Goal: Task Accomplishment & Management: Manage account settings

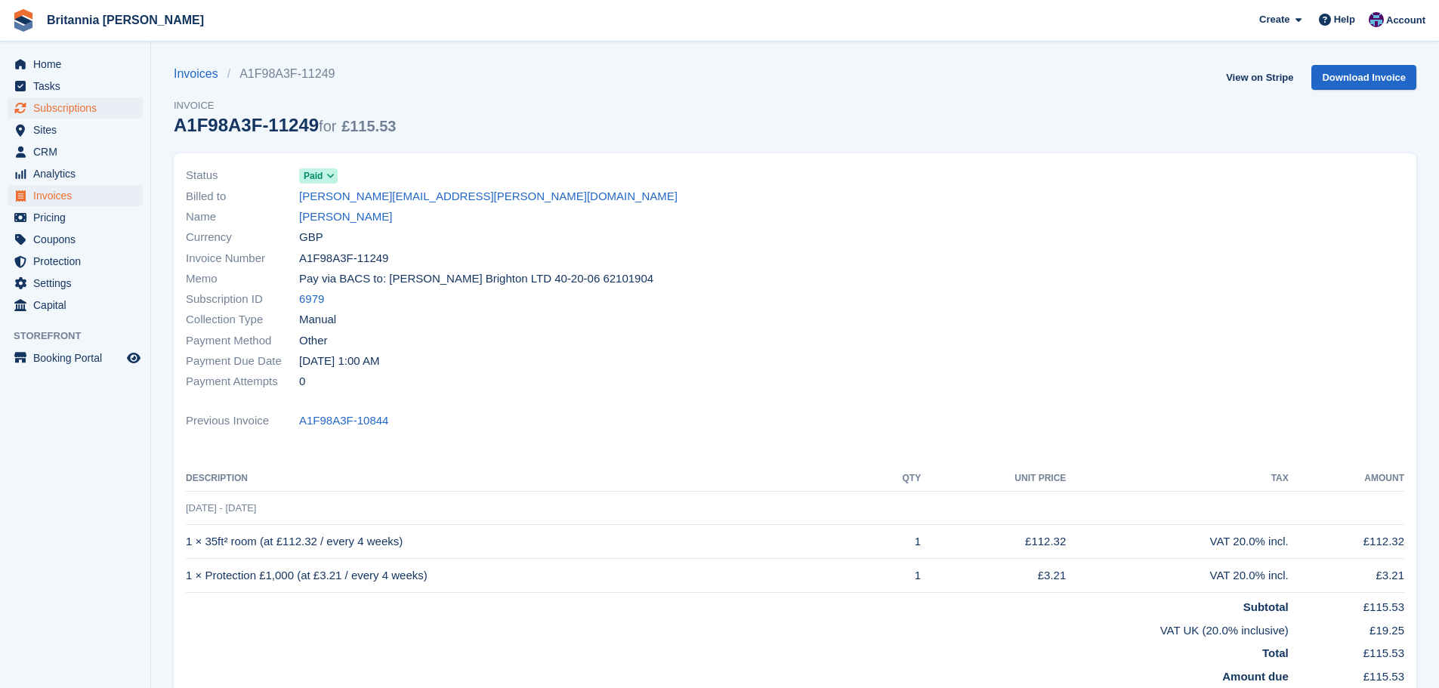
click at [94, 109] on span "Subscriptions" at bounding box center [78, 107] width 91 height 21
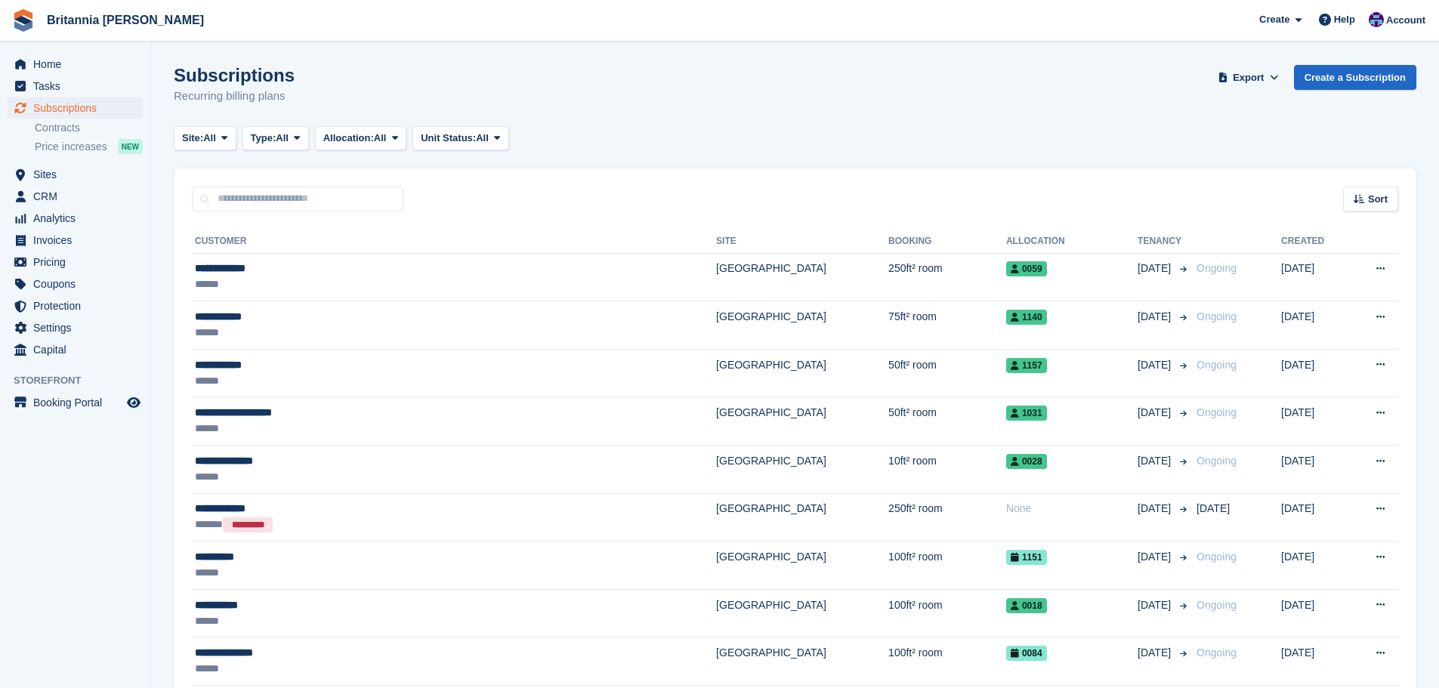
click at [240, 181] on div "Sort Sort by Customer name Date created Move in date Move out date Created (old…" at bounding box center [795, 189] width 1243 height 43
click at [240, 190] on input "text" at bounding box center [298, 199] width 212 height 25
type input "****"
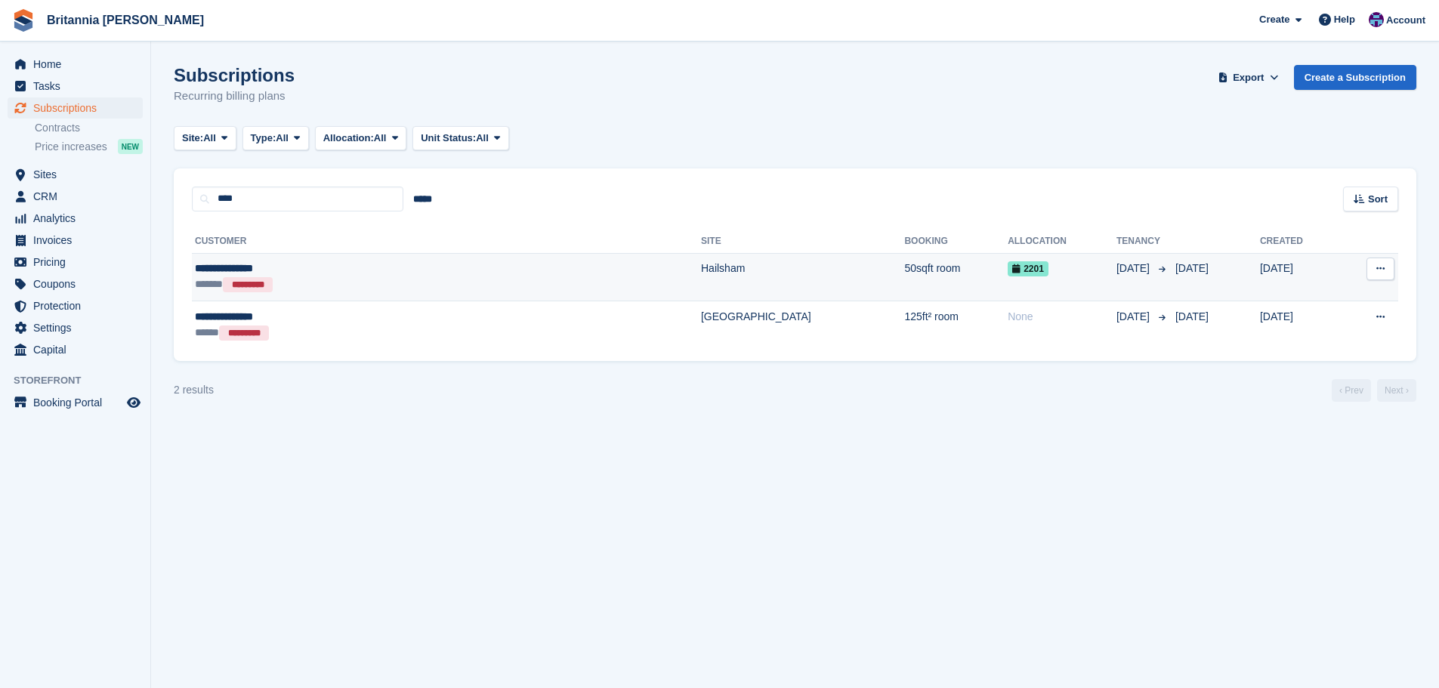
click at [904, 259] on td "50sqft room" at bounding box center [956, 277] width 104 height 48
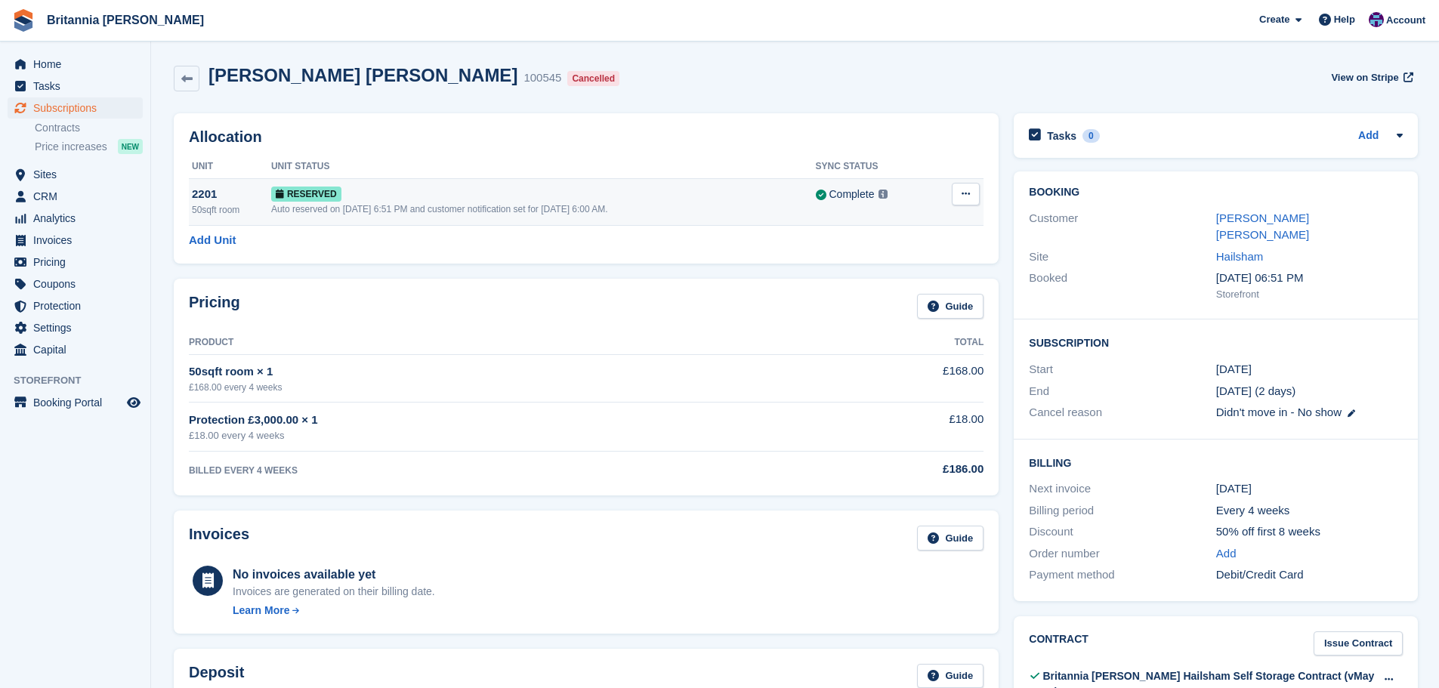
click at [970, 197] on button at bounding box center [966, 194] width 28 height 23
click at [881, 260] on p "Deallocate" at bounding box center [907, 256] width 131 height 20
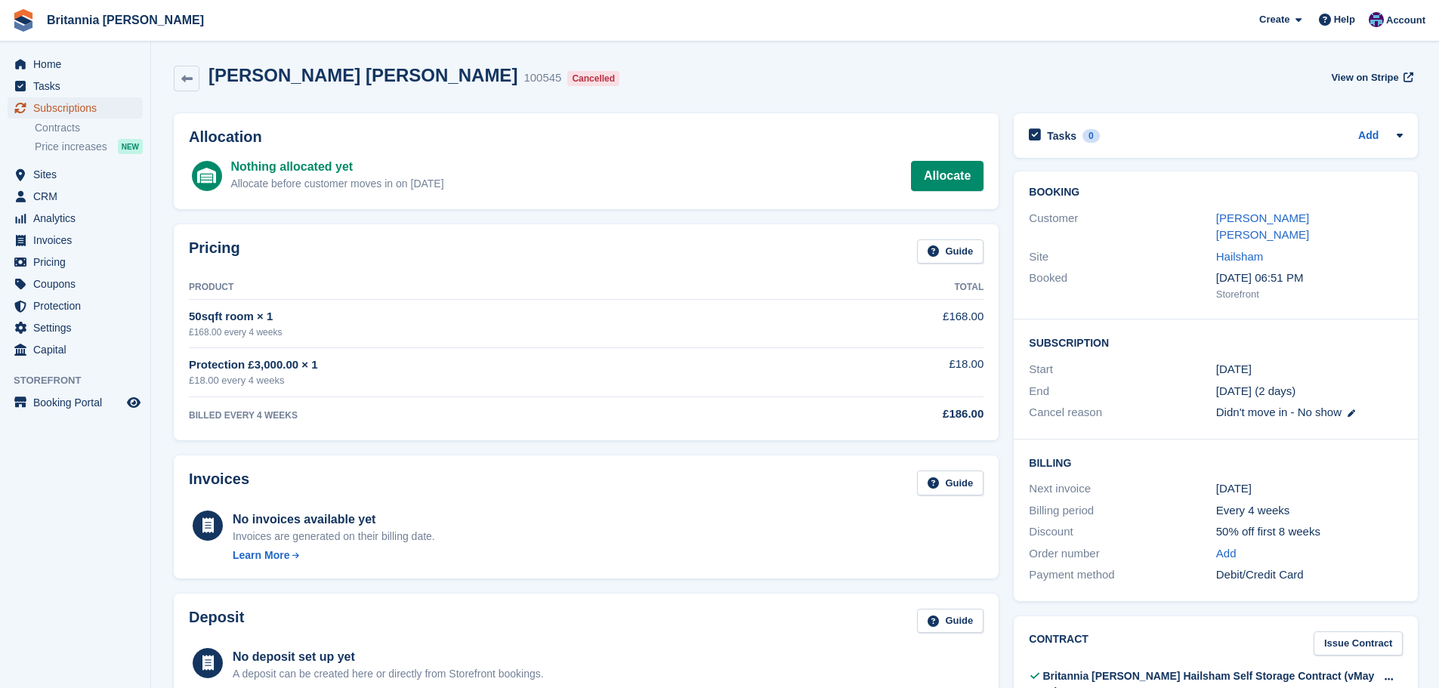
click at [108, 111] on span "Subscriptions" at bounding box center [78, 107] width 91 height 21
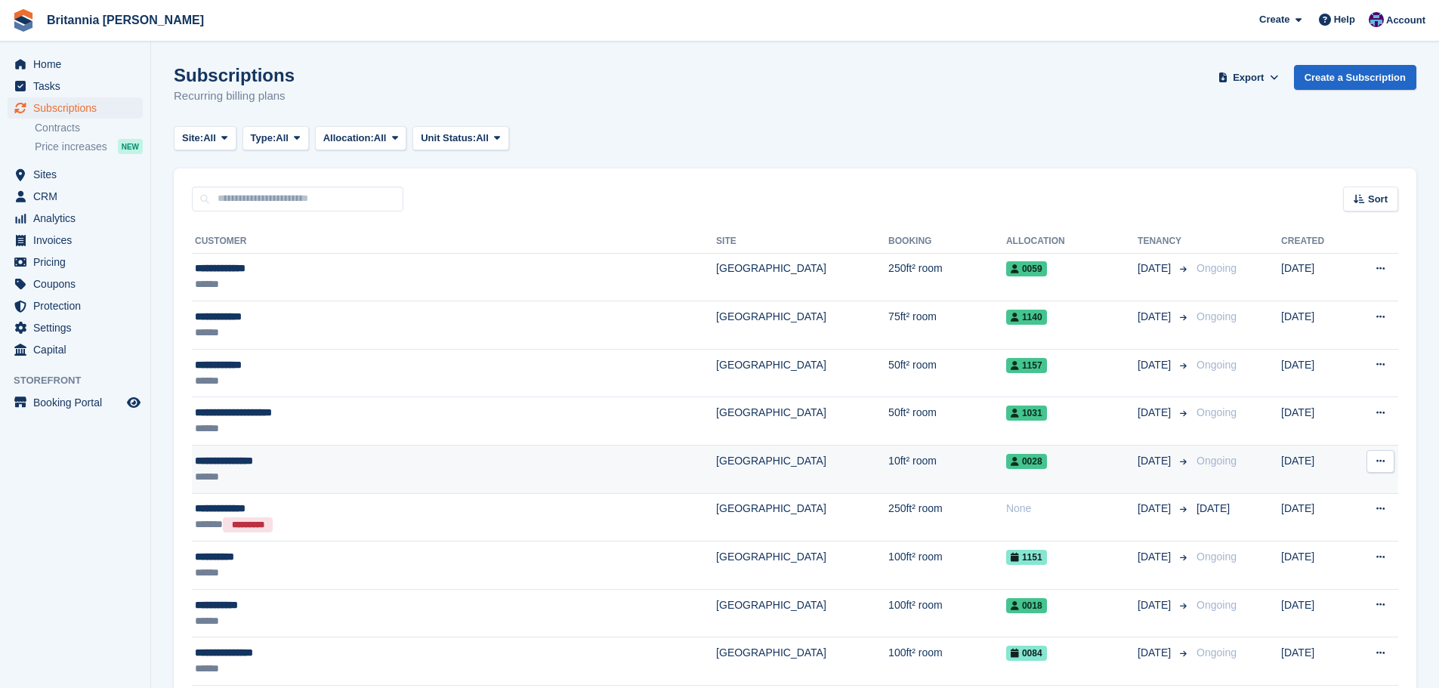
click at [262, 459] on div "**********" at bounding box center [361, 461] width 332 height 16
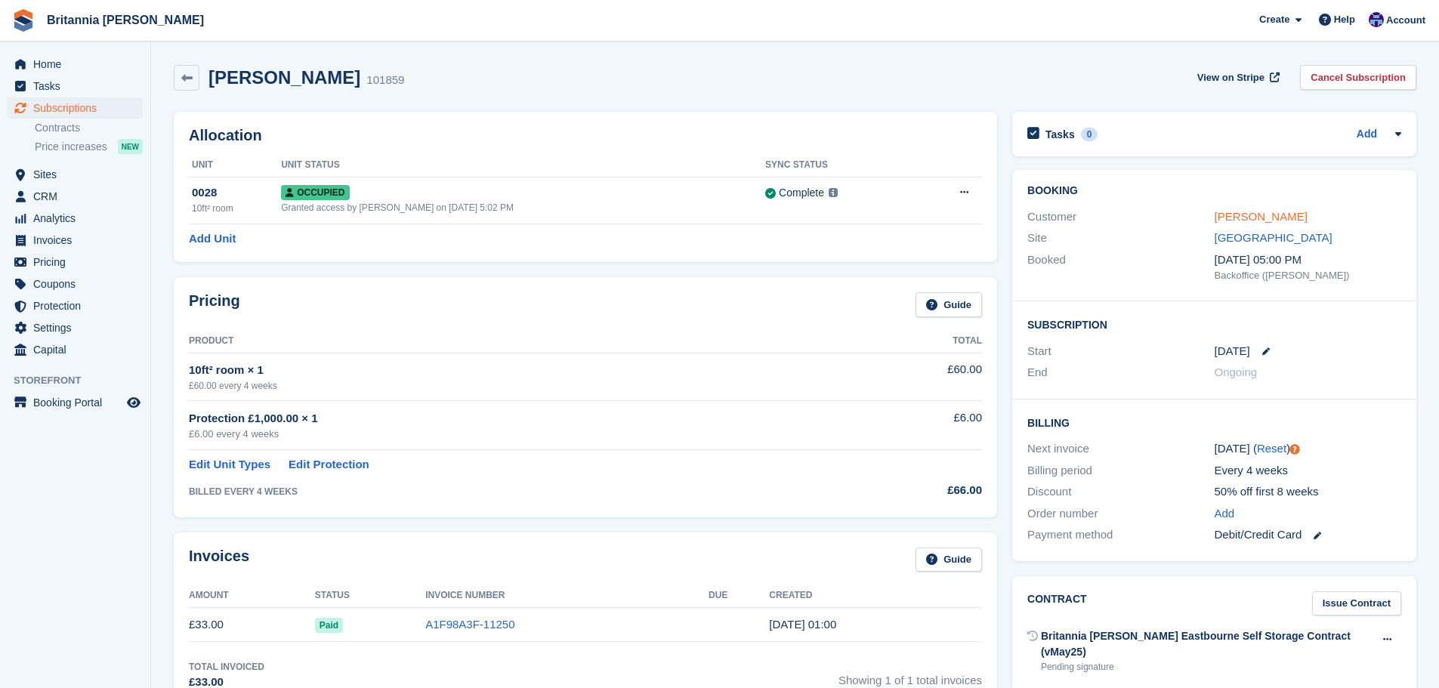
click at [1268, 218] on link "Marcus Mitchell" at bounding box center [1261, 216] width 93 height 13
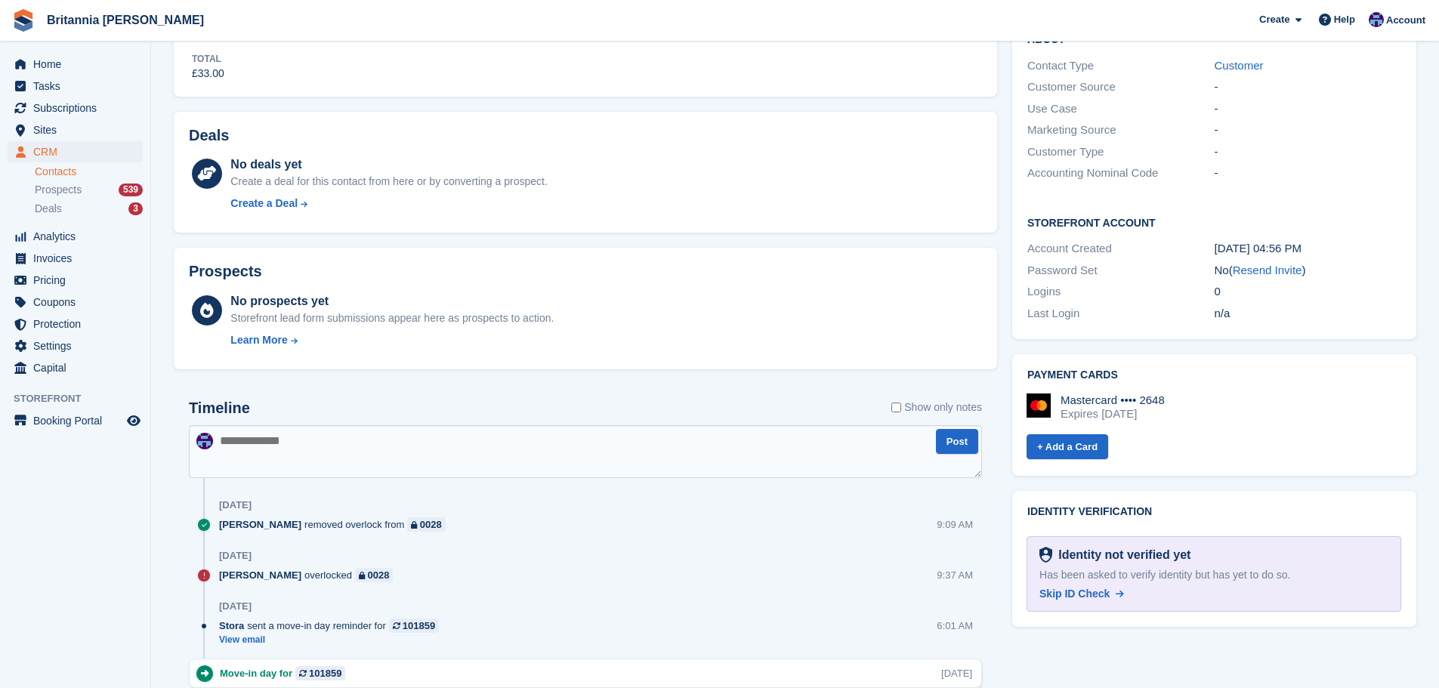
scroll to position [648, 0]
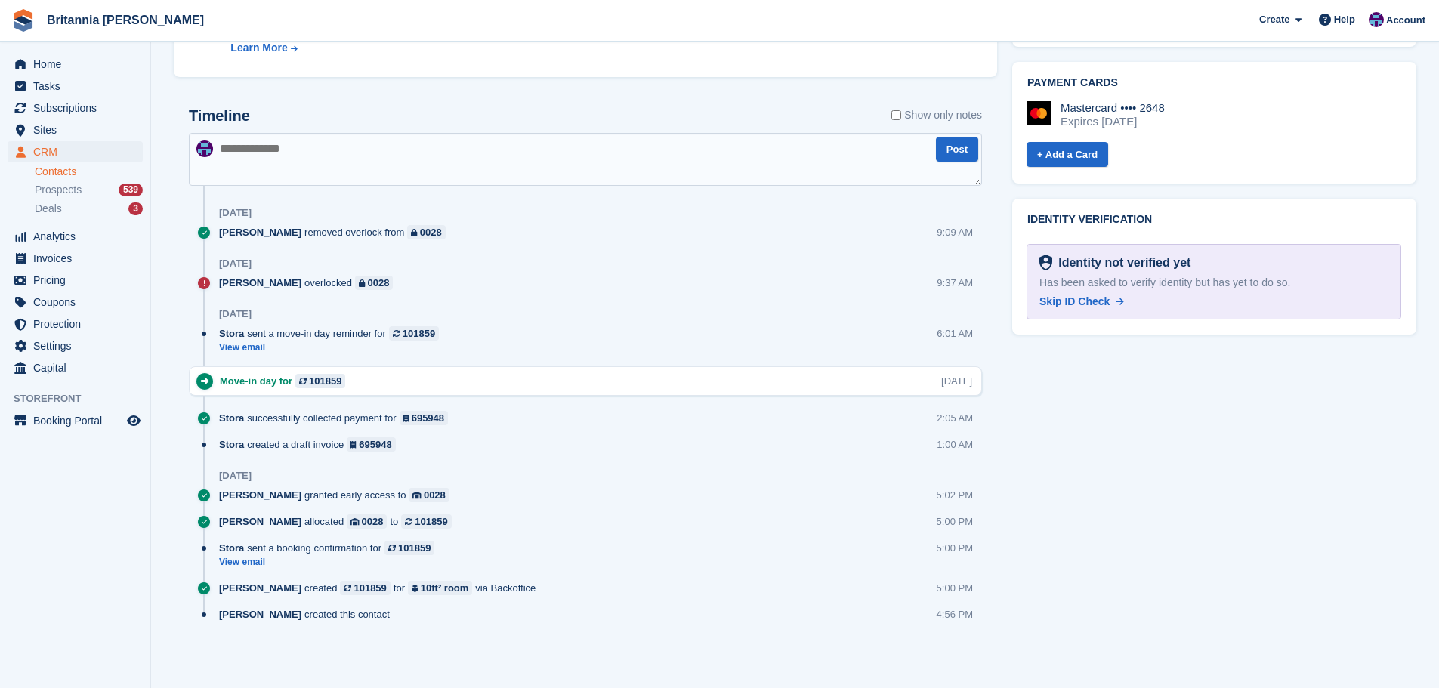
click at [1084, 295] on span "Skip ID Check" at bounding box center [1075, 301] width 70 height 12
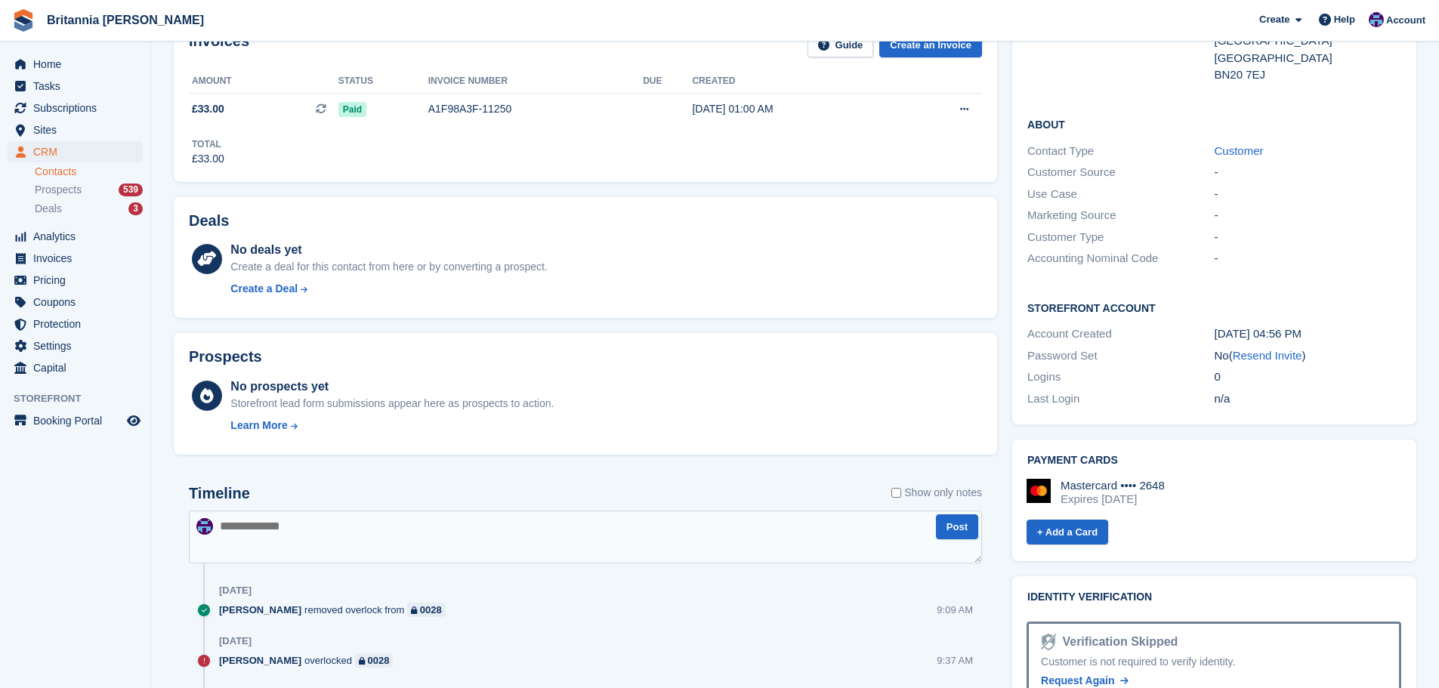
scroll to position [0, 0]
